Goal: Transaction & Acquisition: Purchase product/service

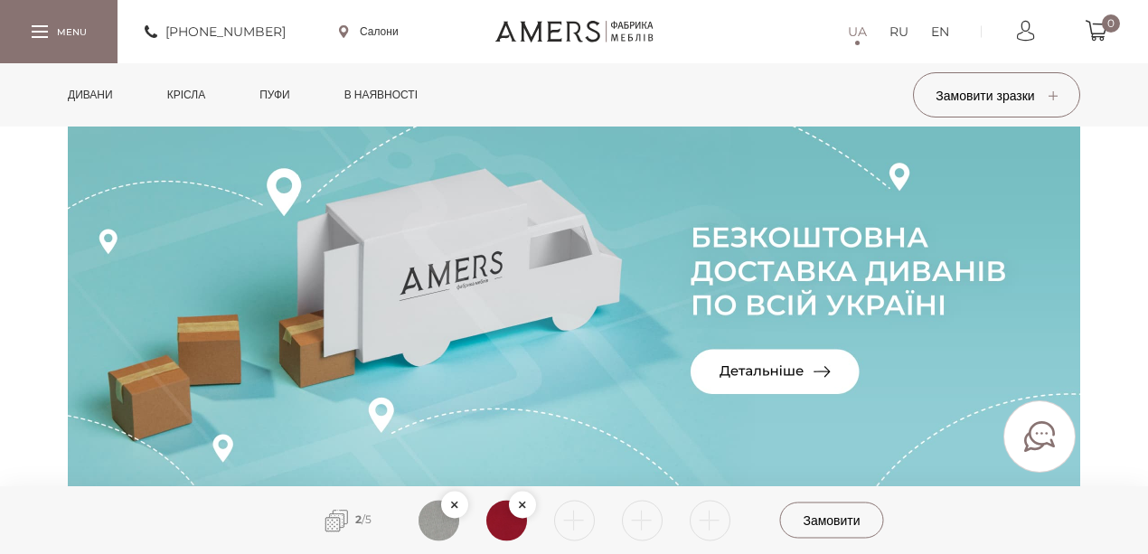
click at [109, 98] on link "Дивани" at bounding box center [90, 94] width 72 height 63
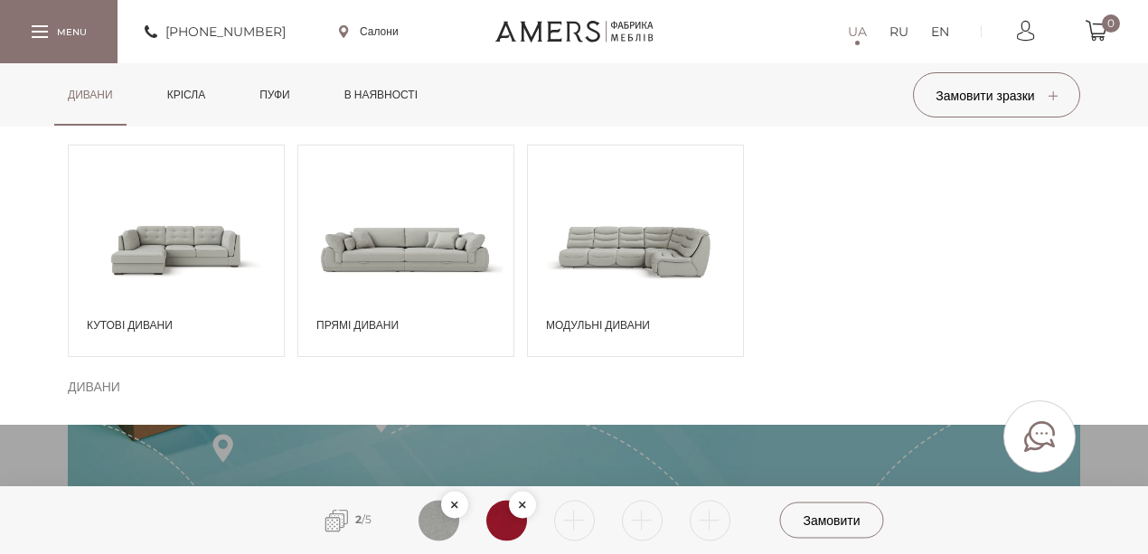
click at [154, 272] on span at bounding box center [176, 249] width 215 height 126
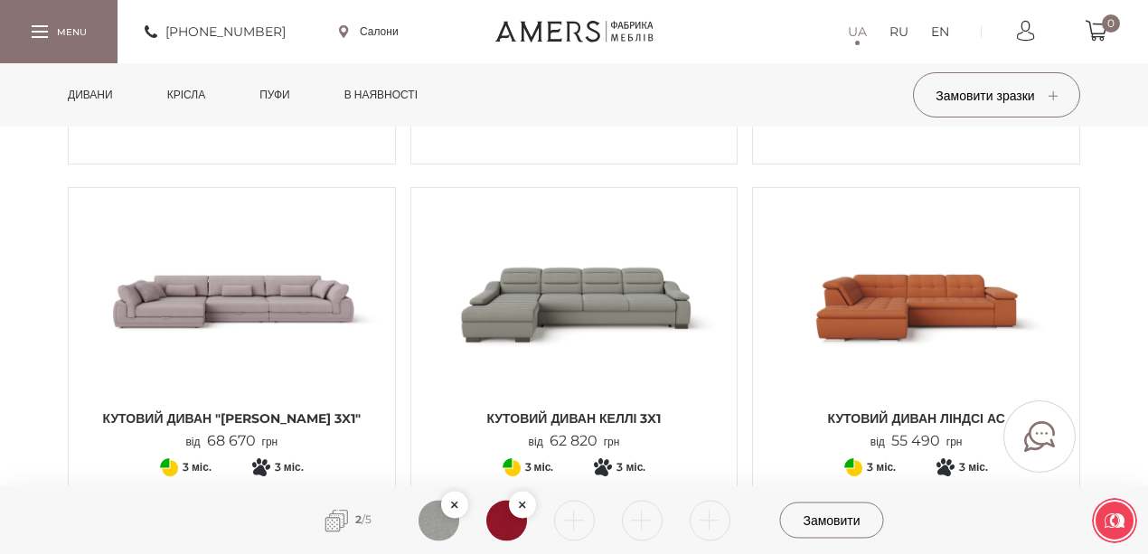
scroll to position [2047, 0]
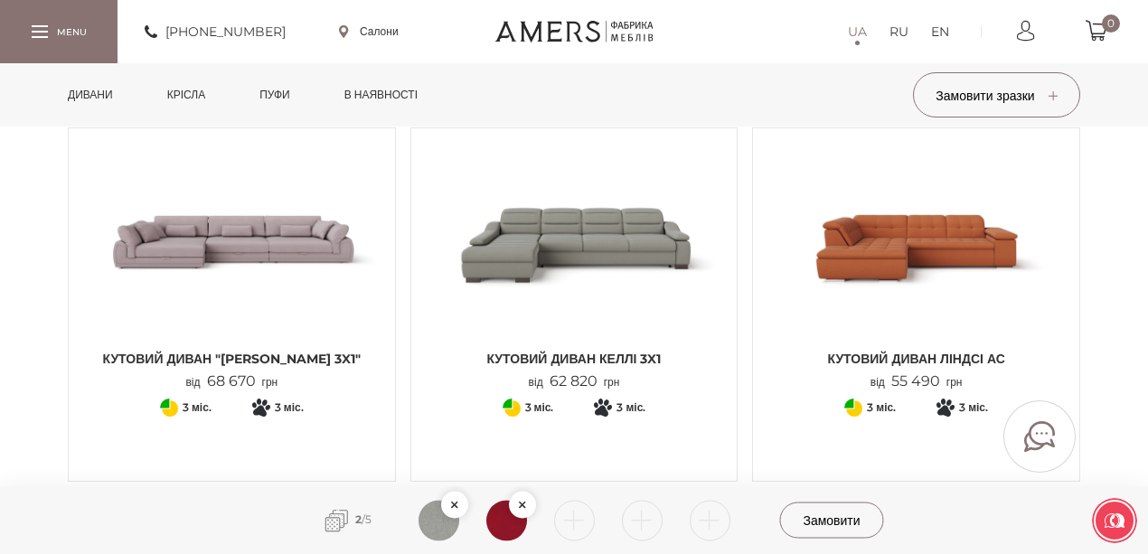
click at [304, 283] on img at bounding box center [231, 241] width 299 height 199
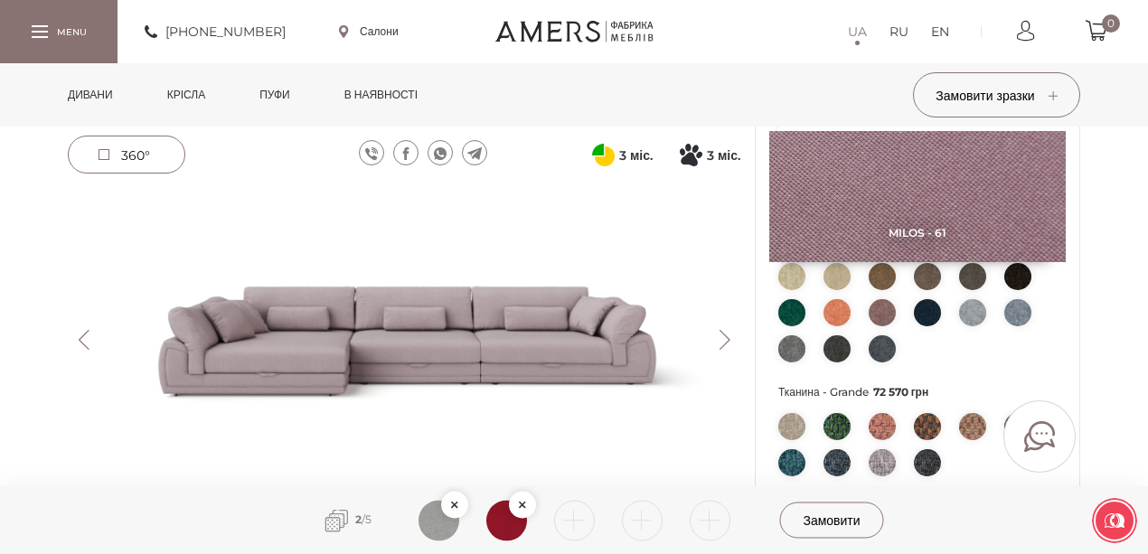
scroll to position [602, 0]
